Goal: Complete application form

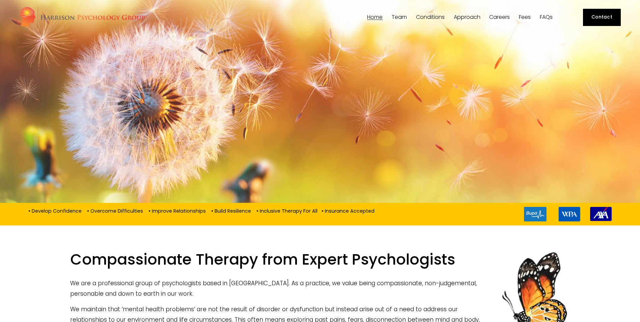
click at [0, 0] on span "[PERSON_NAME]" at bounding box center [0, 0] width 0 height 0
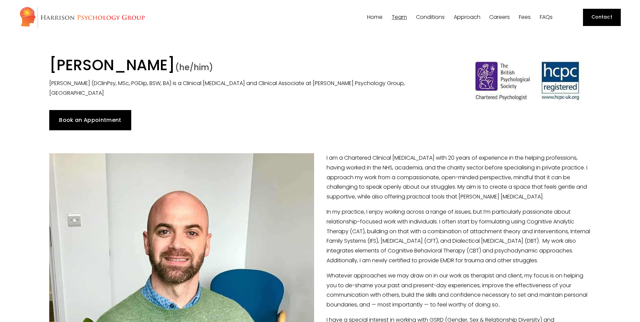
click at [607, 12] on link "Contact" at bounding box center [602, 17] width 38 height 17
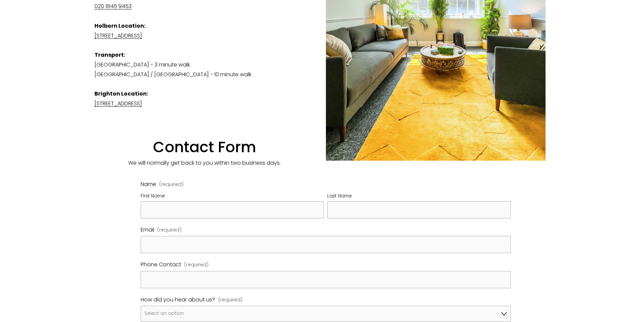
scroll to position [270, 0]
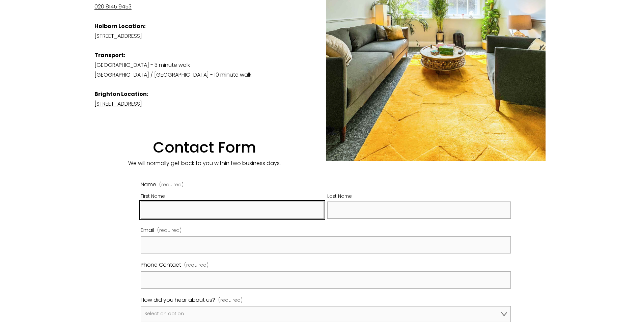
click at [226, 219] on input "First Name" at bounding box center [233, 209] width 184 height 17
type input "Harjit"
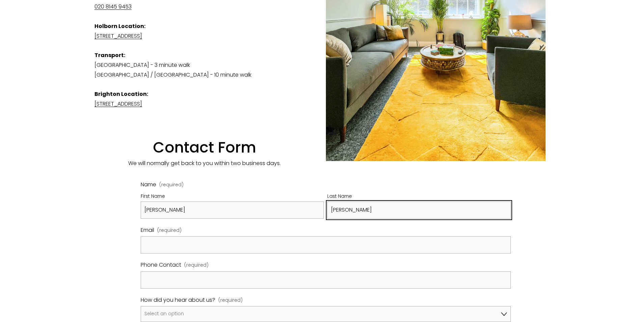
type input "Saggu"
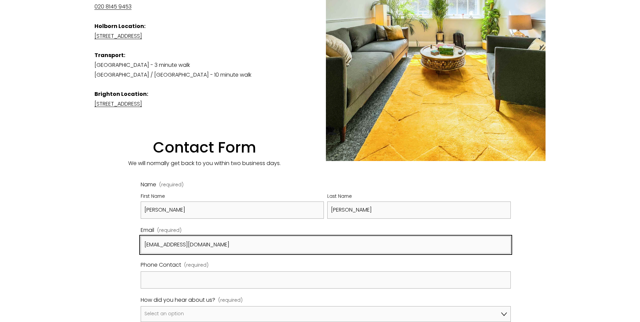
type input "hsaggu@statestreet.com"
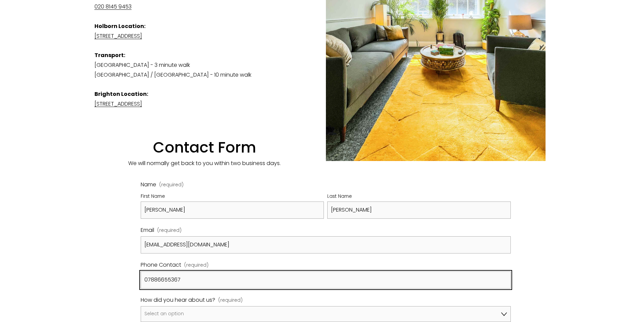
type input "07886655367"
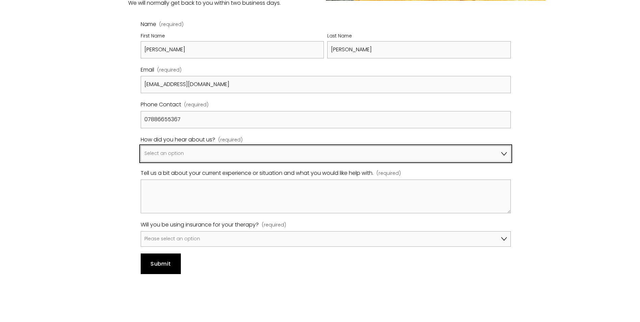
scroll to position [447, 0]
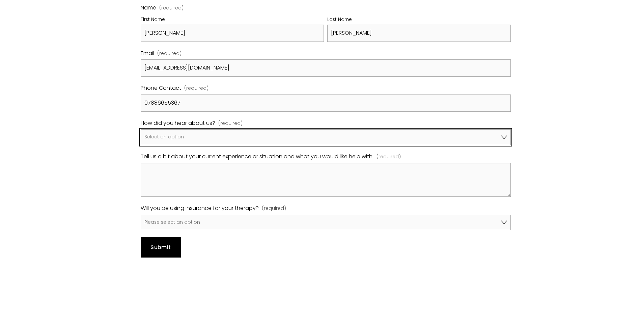
click at [205, 145] on select "Select an option Google A friend/family member told me about you I've been refe…" at bounding box center [326, 137] width 370 height 16
select select "Bupa Website"
click at [141, 145] on select "Select an option Google A friend/family member told me about you I've been refe…" at bounding box center [326, 137] width 370 height 16
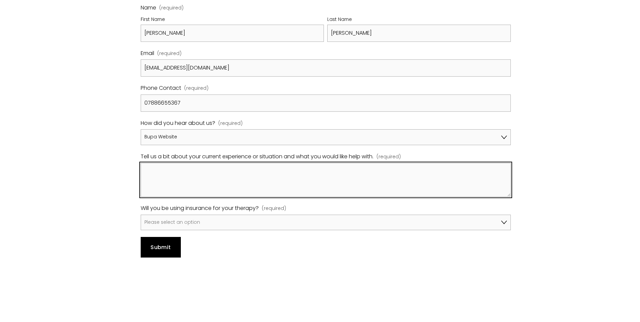
click at [207, 197] on textarea "Tell us a bit about your current experience or situation and what you would lik…" at bounding box center [326, 180] width 370 height 34
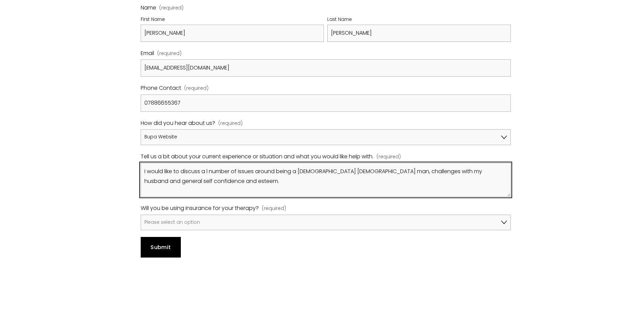
type textarea "I would like to discuss a l number of issues around being a gay indian man, cha…"
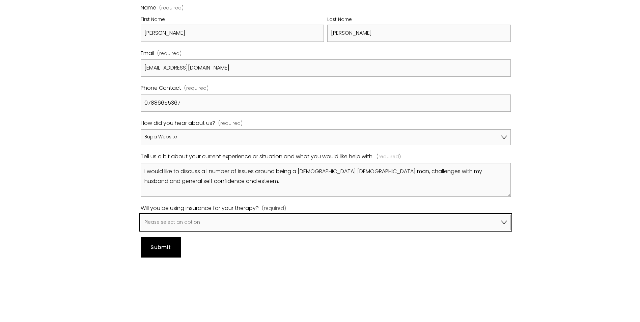
click at [213, 230] on select "Please select an option No, I won't be using insurance Yes, I will be using Avi…" at bounding box center [326, 223] width 370 height 16
select select "Yes, I will be using Bupa"
click at [141, 230] on select "Please select an option No, I won't be using insurance Yes, I will be using Avi…" at bounding box center [326, 223] width 370 height 16
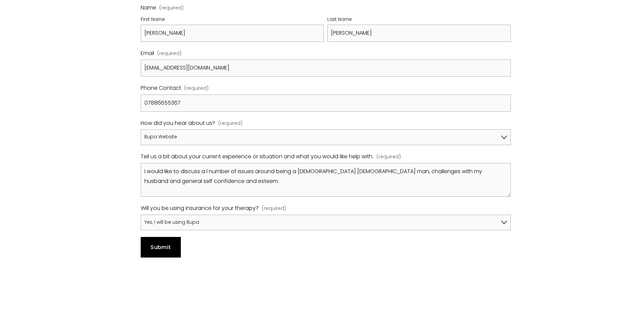
click at [163, 257] on button "Submit Submit" at bounding box center [161, 247] width 40 height 20
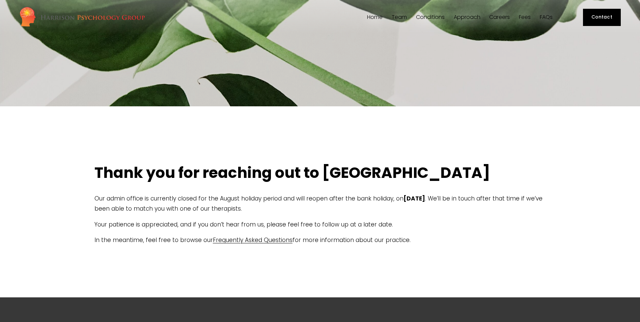
click at [485, 264] on div "Thank you for reaching out to us Our admin office is currently closed for the A…" at bounding box center [319, 201] width 451 height 149
